Goal: Communication & Community: Ask a question

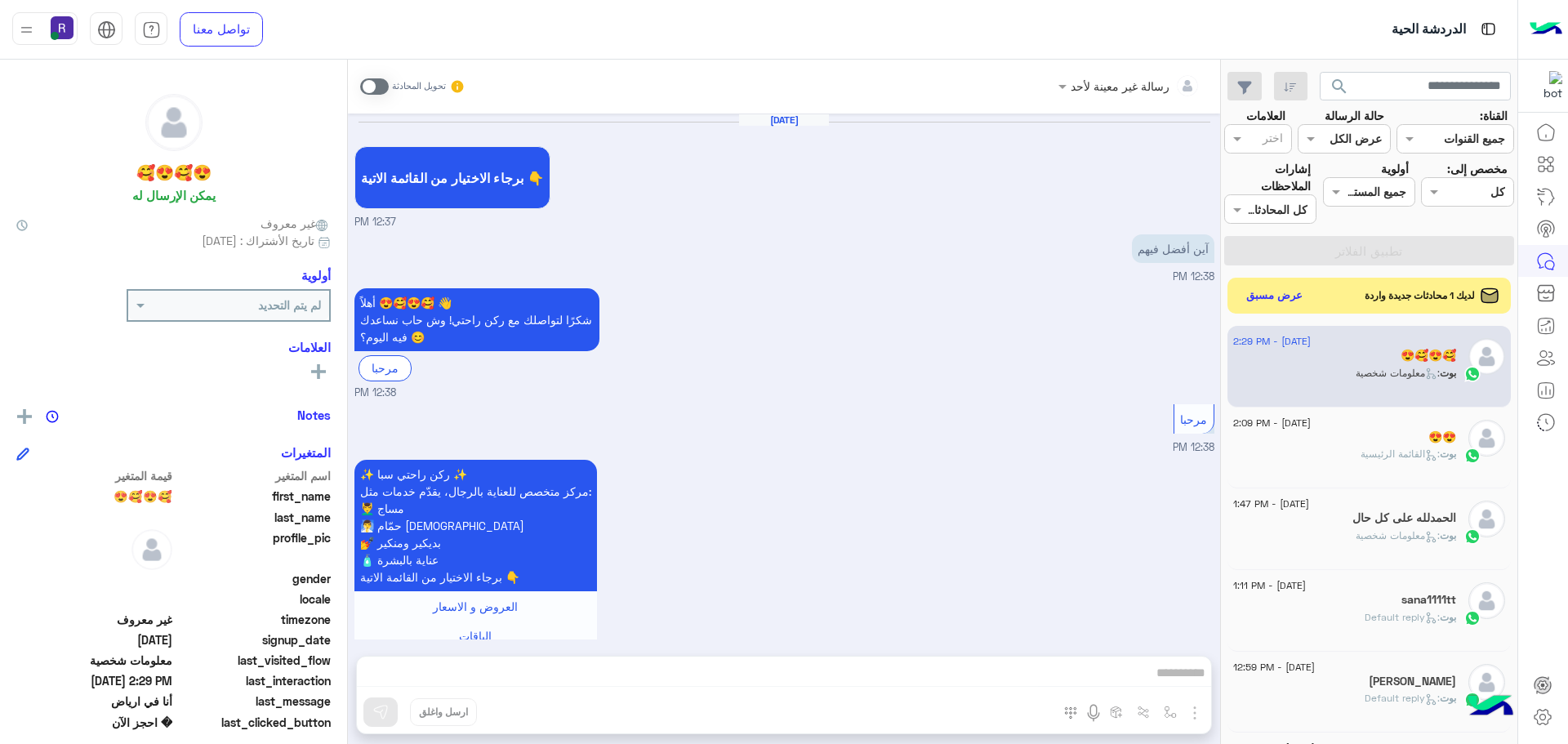
scroll to position [1259, 0]
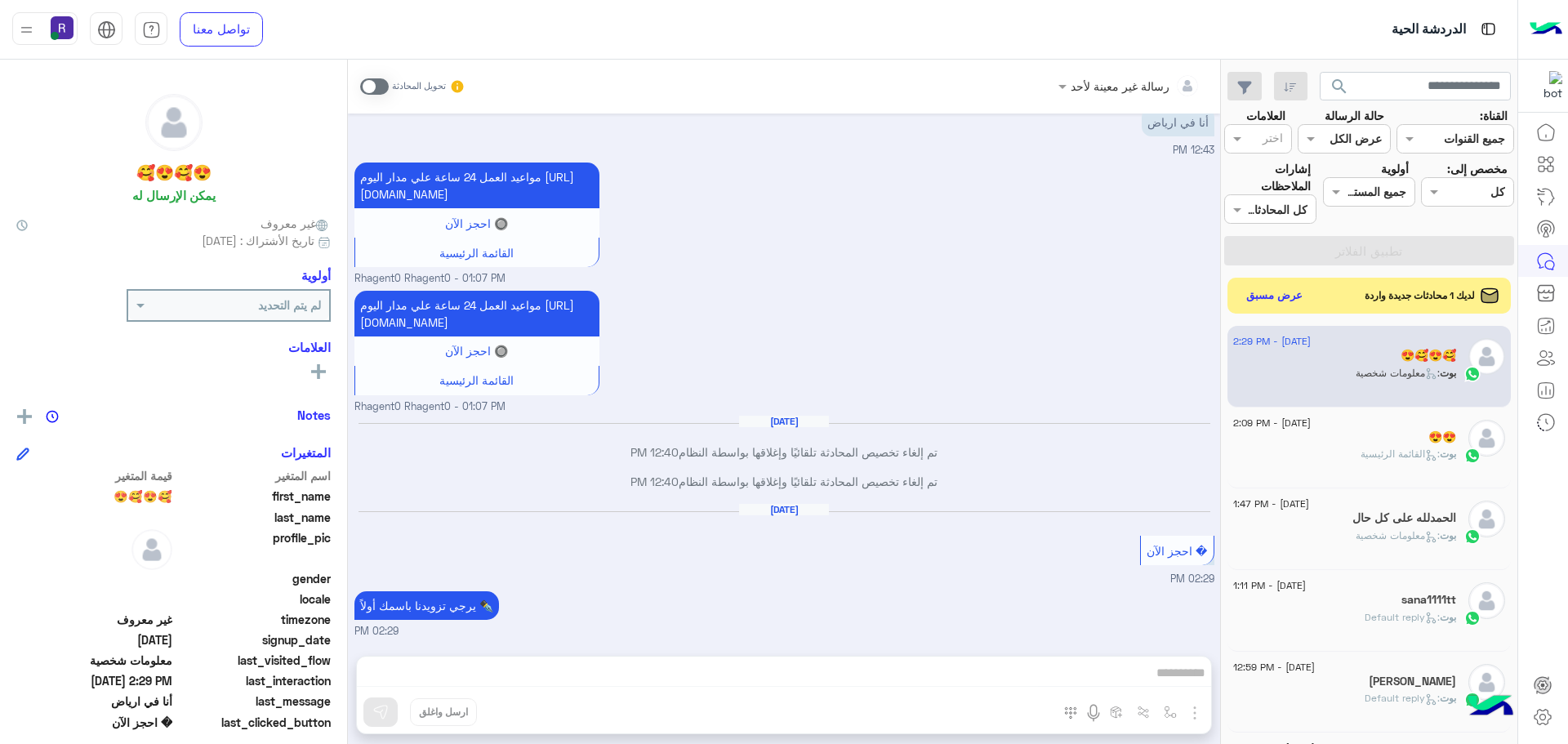
click at [1379, 418] on div "[DATE] - 2:09 PM 😍😍 بوت : القائمة الرئيسية" at bounding box center [1370, 448] width 285 height 81
click at [1383, 448] on span ": القائمة الرئيسية" at bounding box center [1399, 453] width 79 height 12
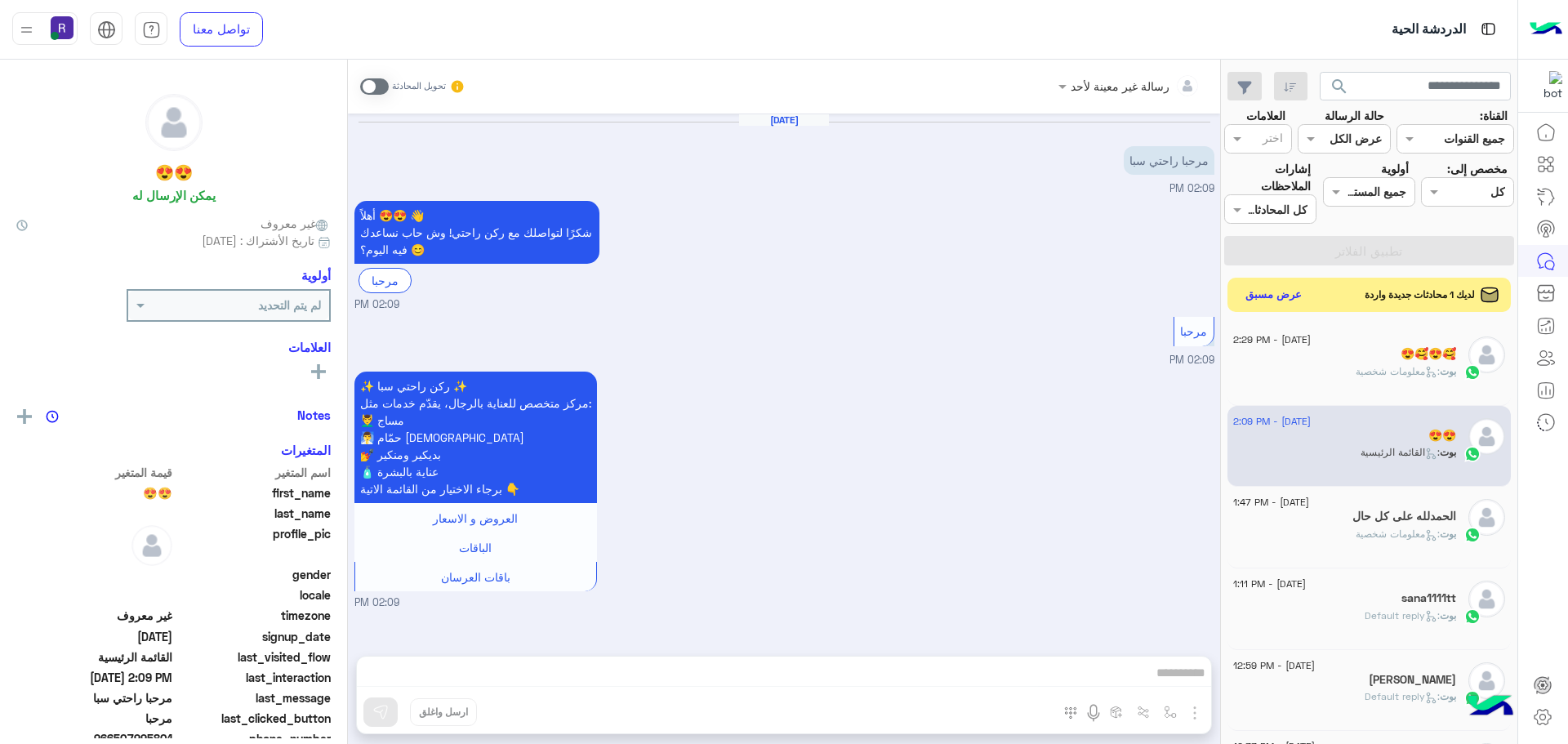
click at [1260, 291] on button "عرض مسبق" at bounding box center [1274, 295] width 69 height 22
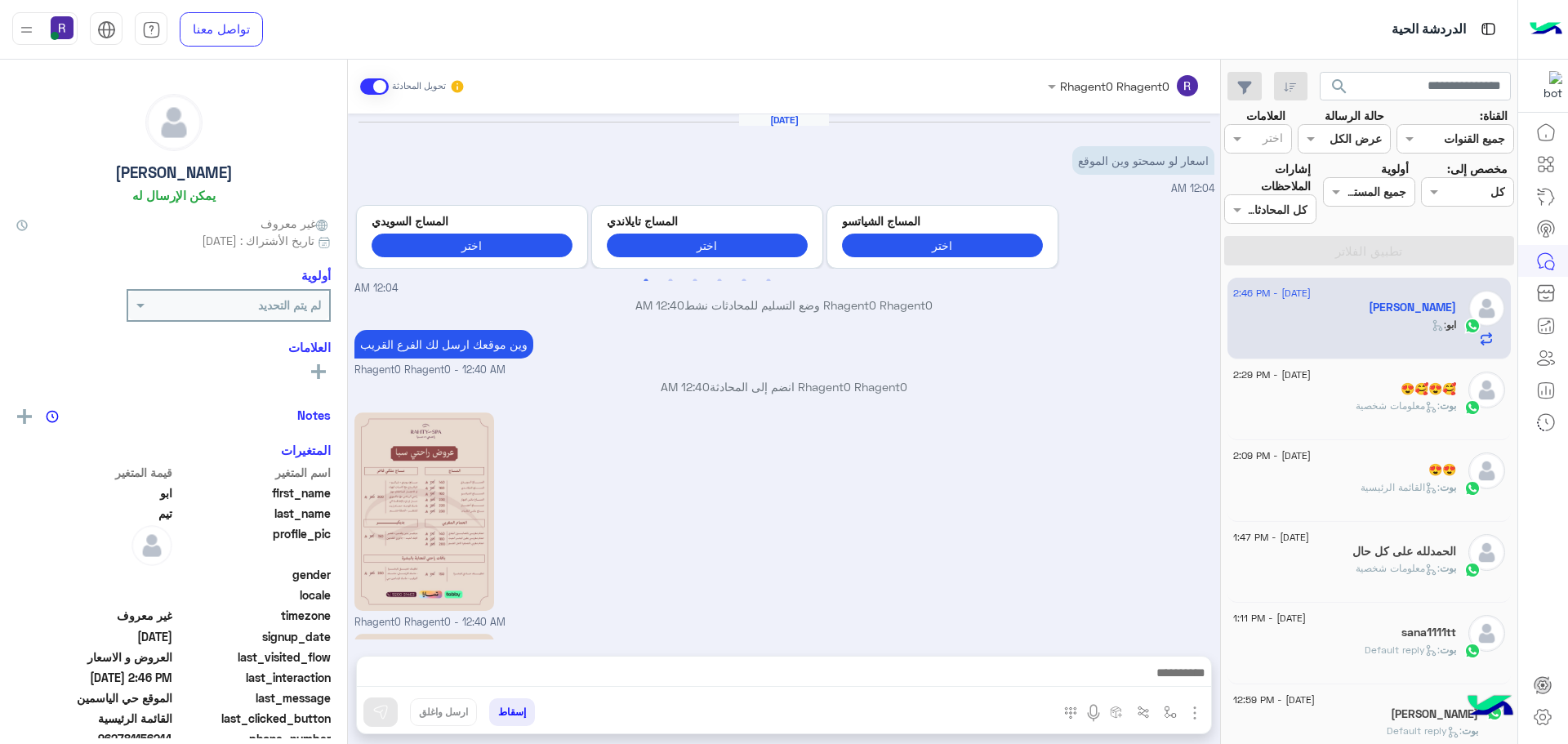
scroll to position [810, 0]
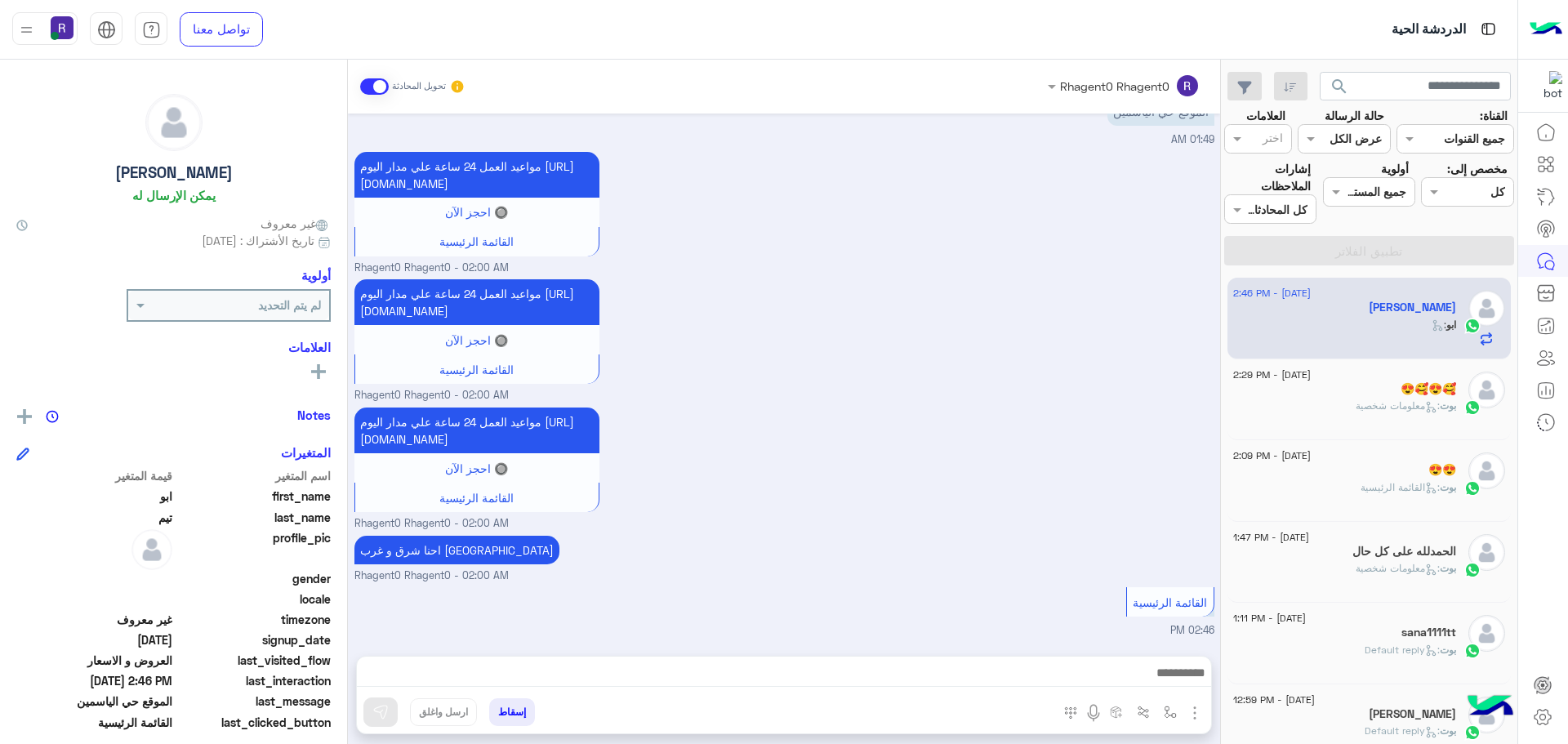
click at [1351, 442] on div "[DATE] - 2:09 PM 😍😍 بوت : القائمة الرئيسية" at bounding box center [1370, 481] width 285 height 81
click at [1351, 423] on div "بوت : معلومات شخصية" at bounding box center [1343, 412] width 223 height 28
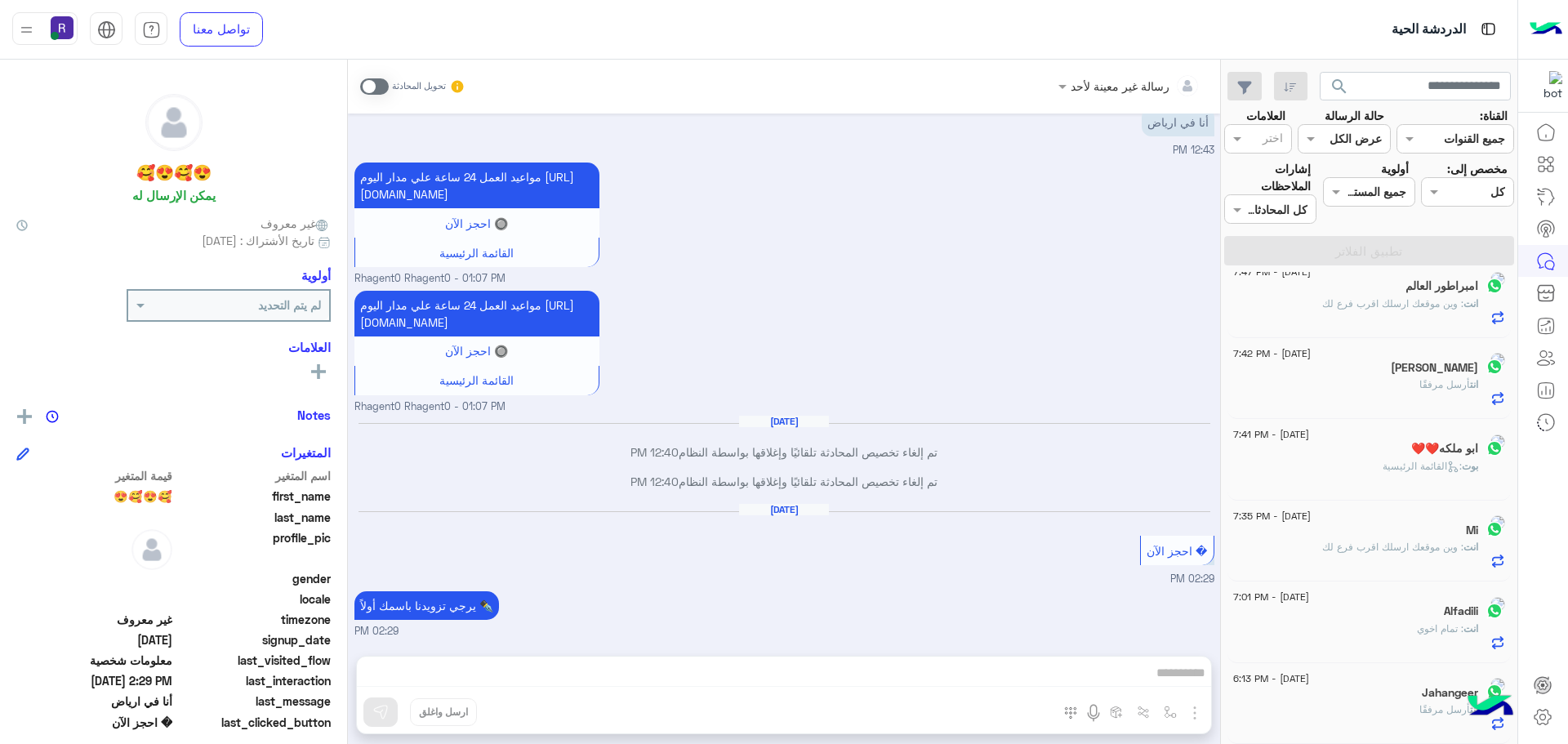
scroll to position [8, 0]
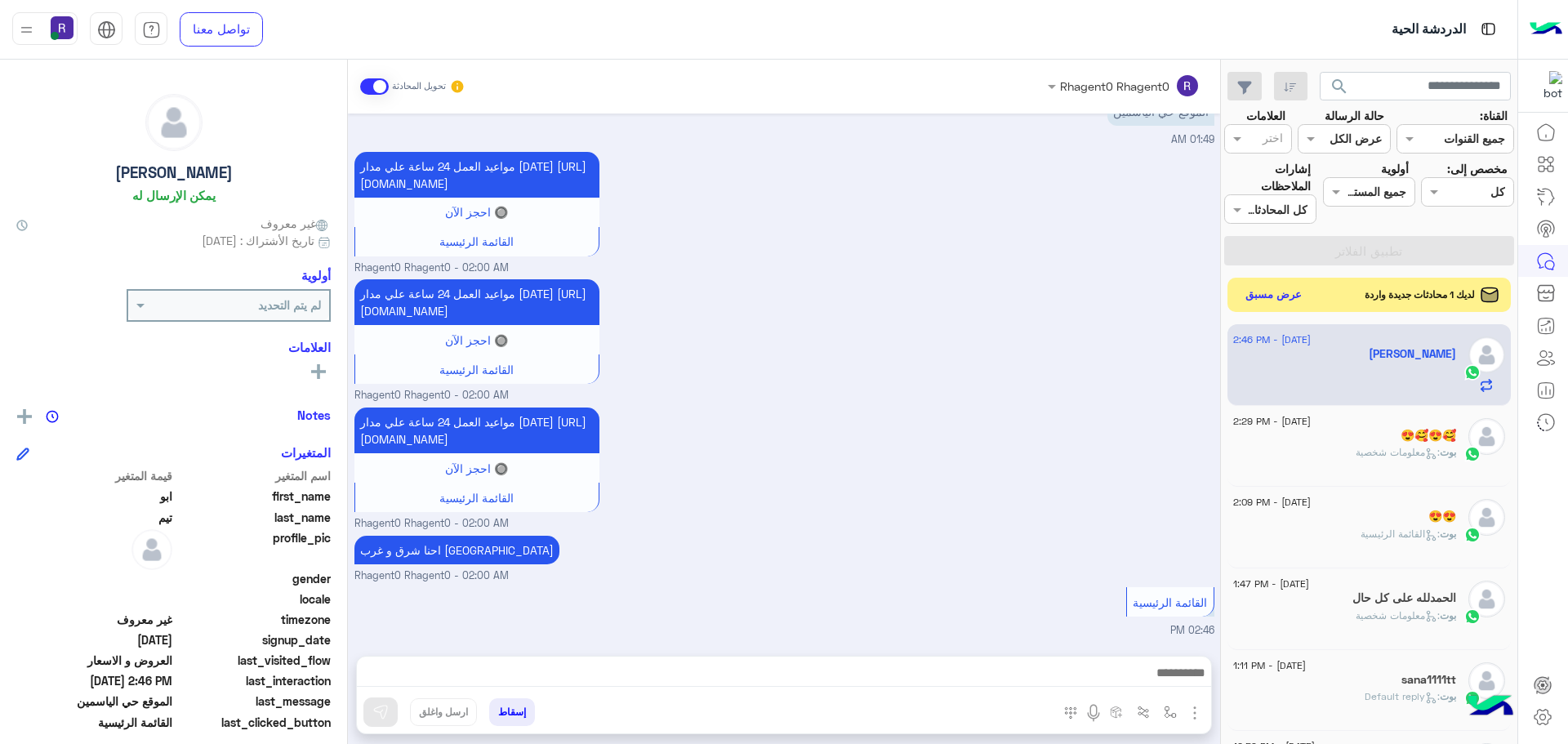
click at [1243, 294] on button "عرض مسبق" at bounding box center [1274, 295] width 69 height 22
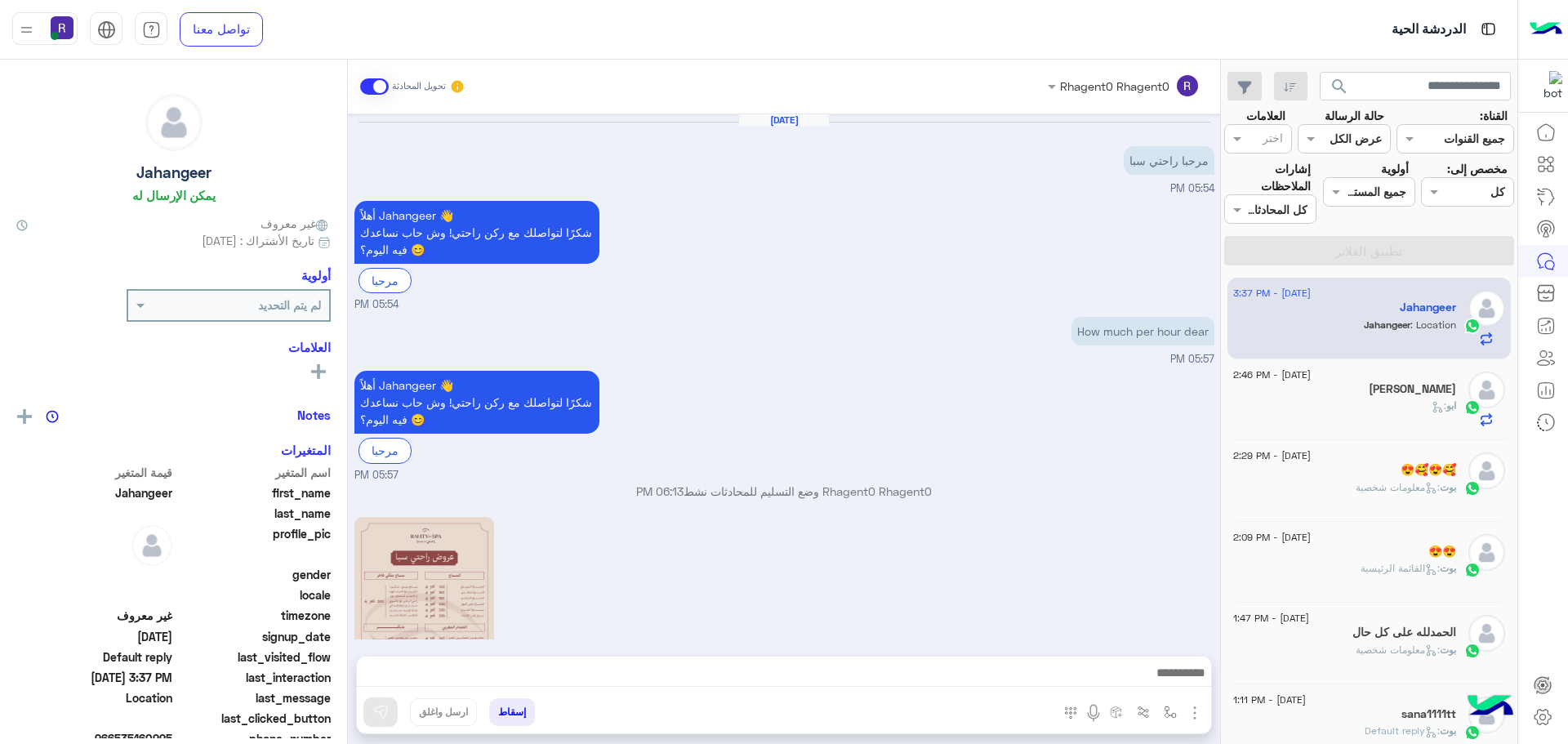
scroll to position [431, 0]
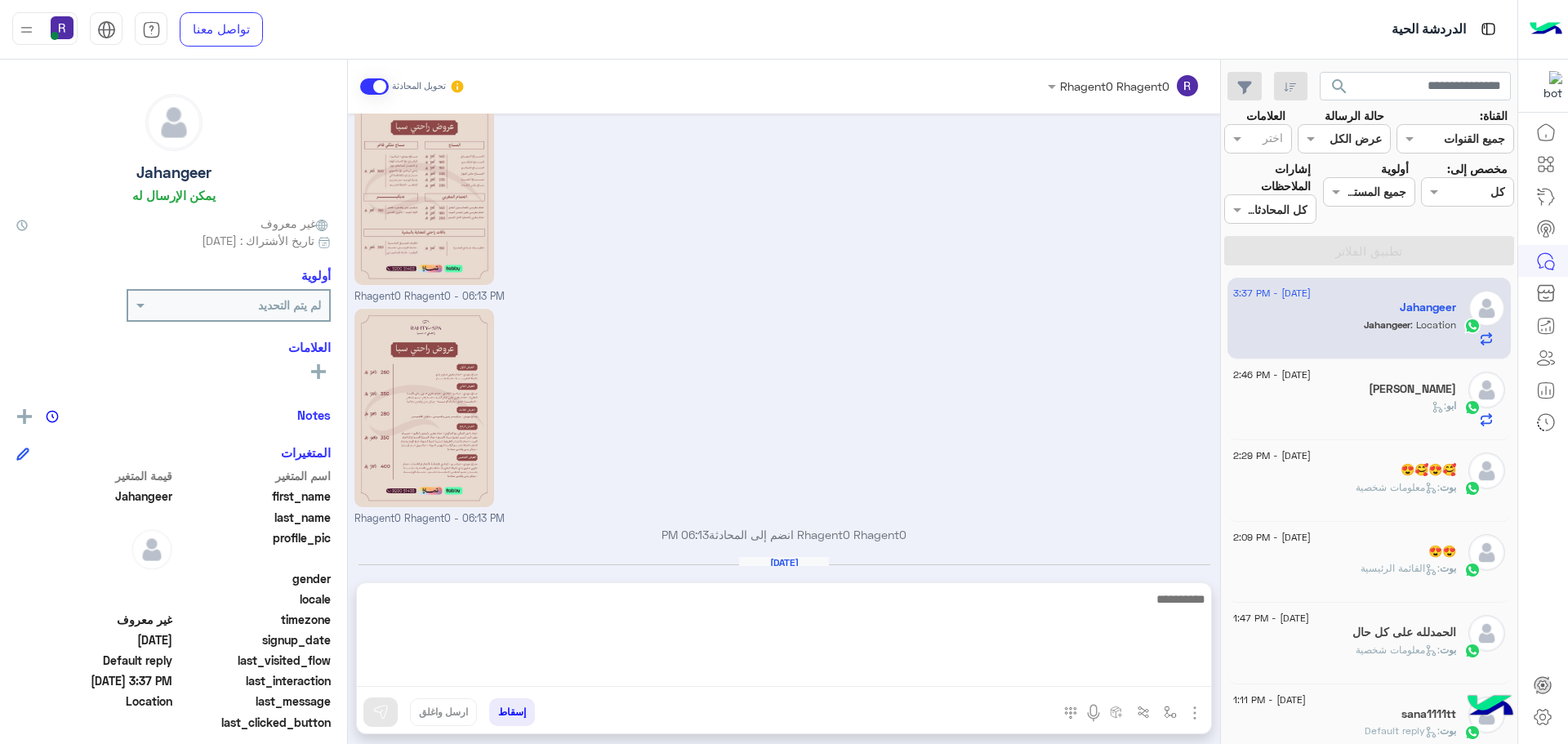
click at [1073, 670] on textarea at bounding box center [784, 638] width 854 height 98
type textarea "**********"
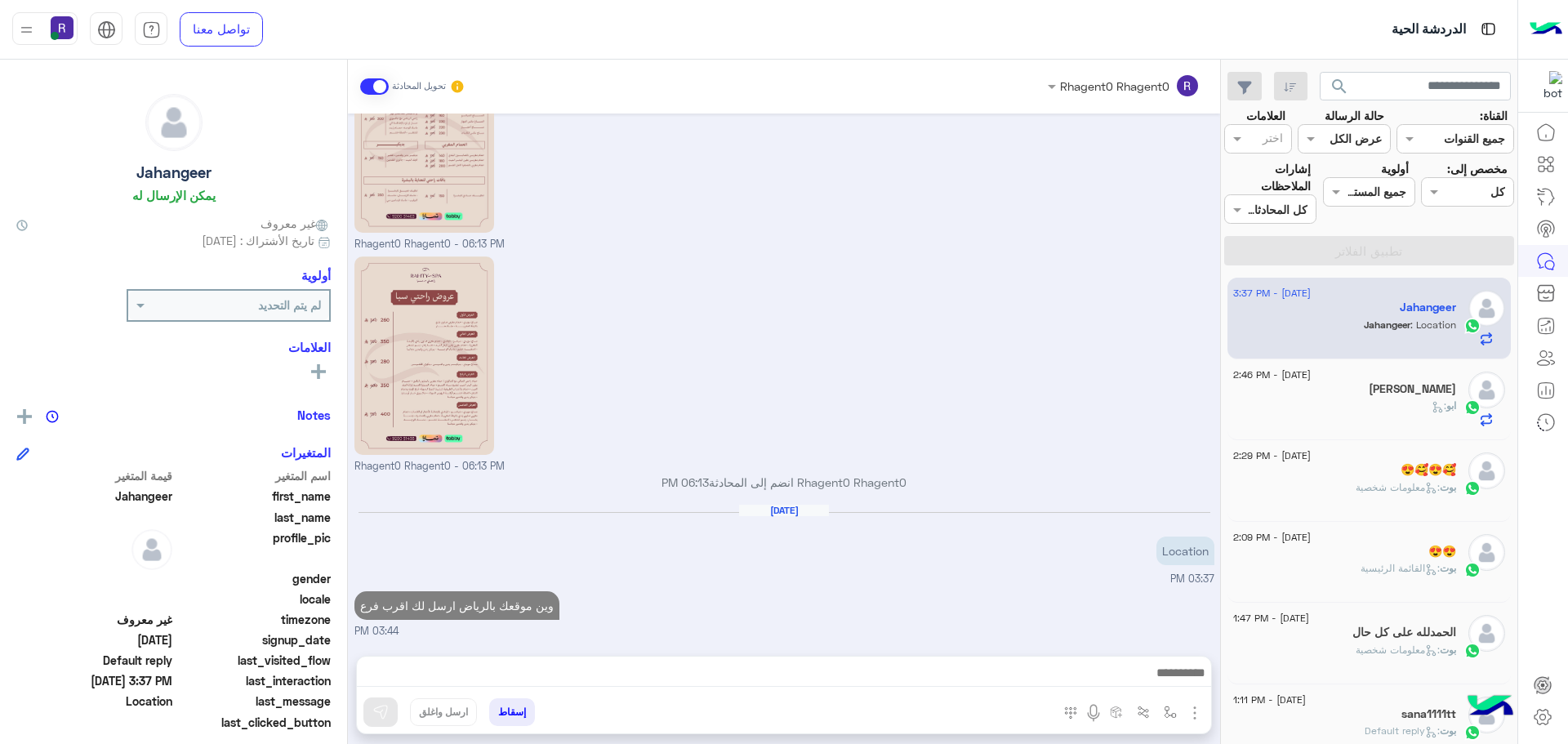
click at [1303, 378] on span "[DATE] - 2:46 PM" at bounding box center [1271, 374] width 78 height 15
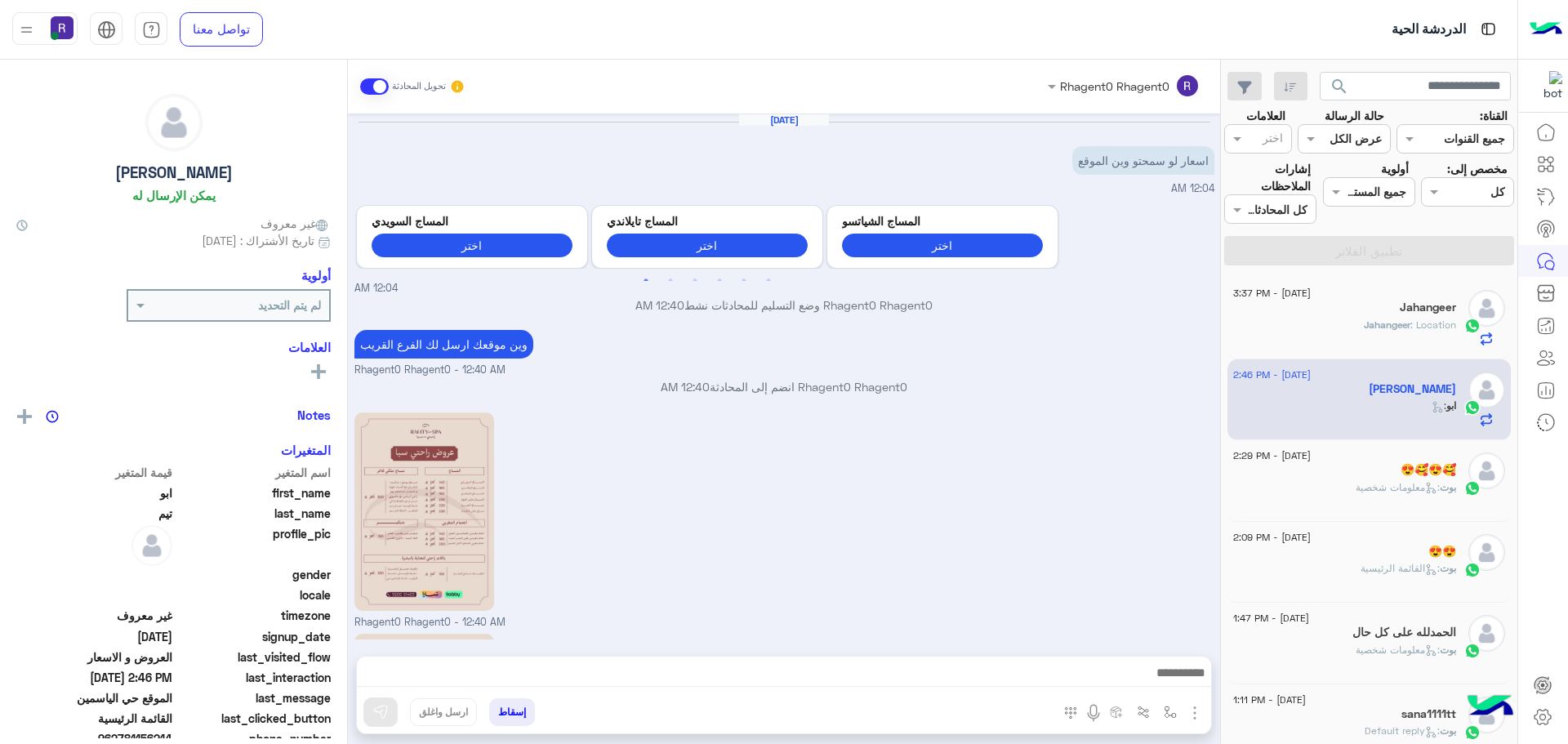
scroll to position [810, 0]
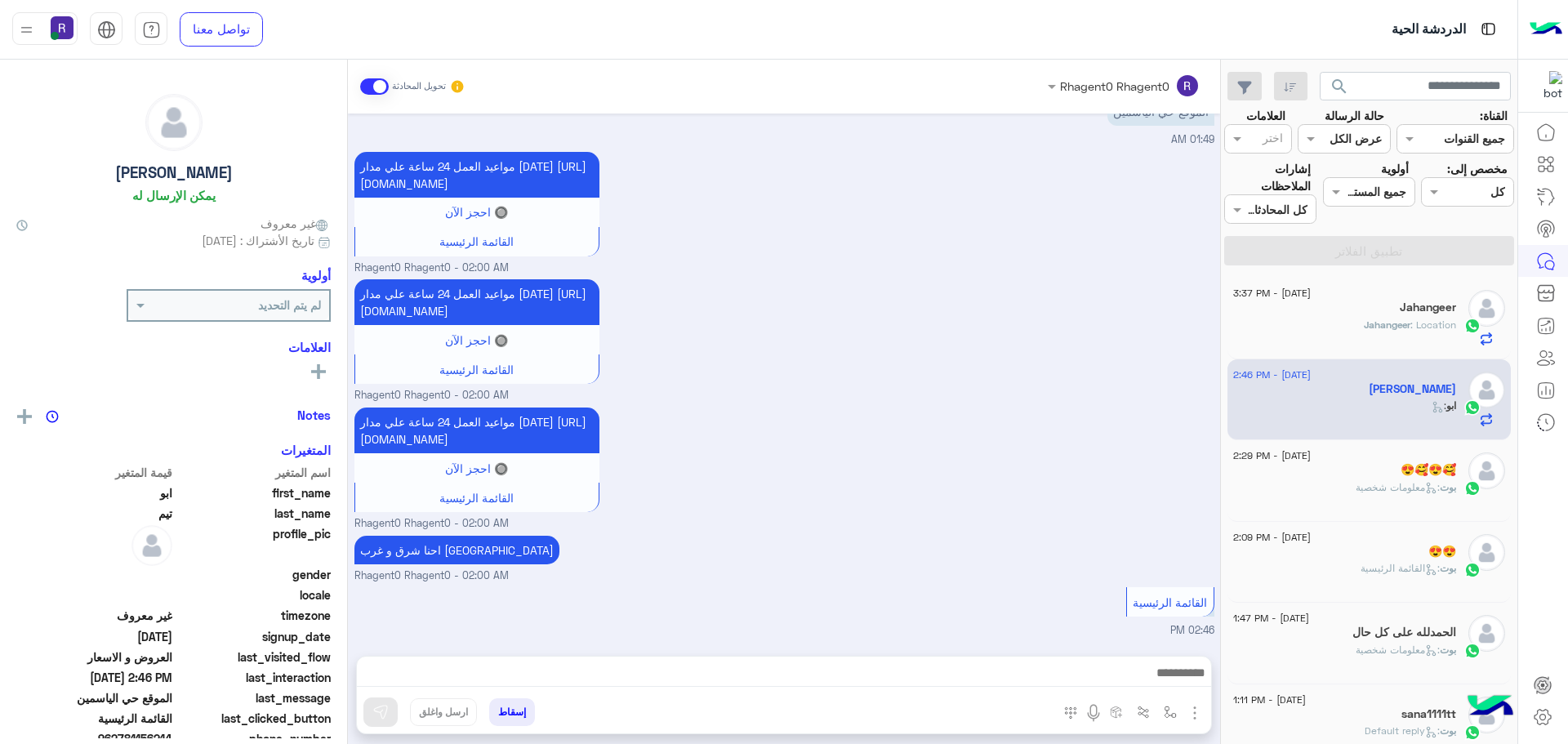
click at [1356, 326] on div "Jahangeer : Location" at bounding box center [1343, 332] width 223 height 28
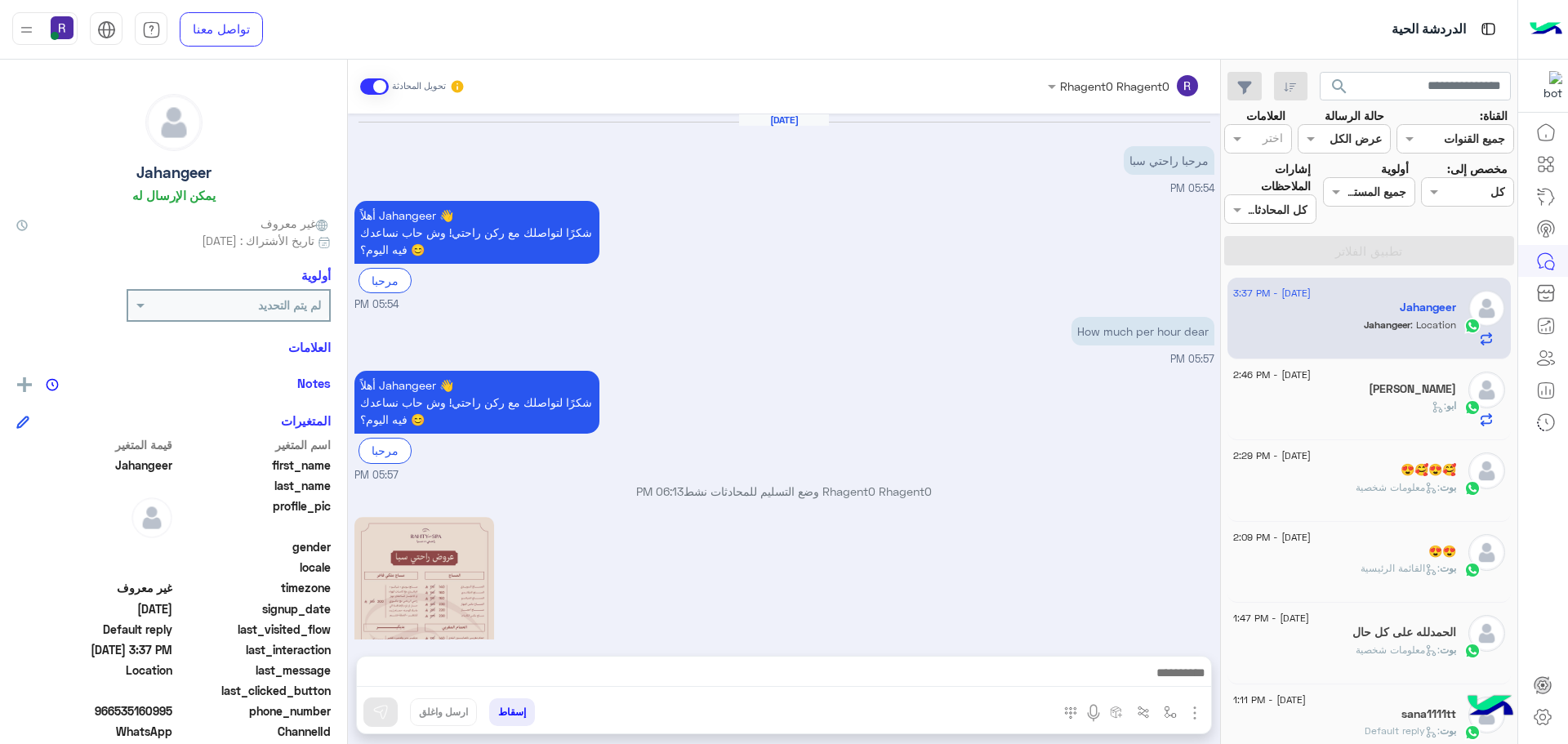
scroll to position [431, 0]
